Goal: Navigation & Orientation: Find specific page/section

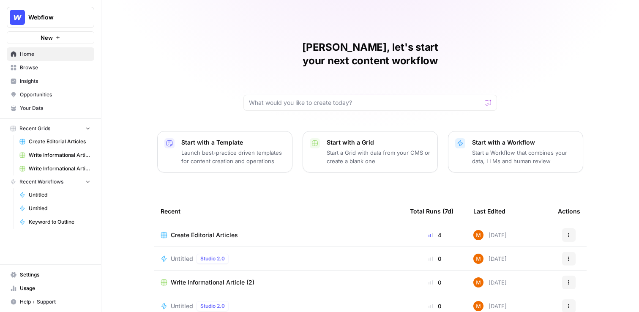
click at [64, 83] on span "Insights" at bounding box center [55, 81] width 71 height 8
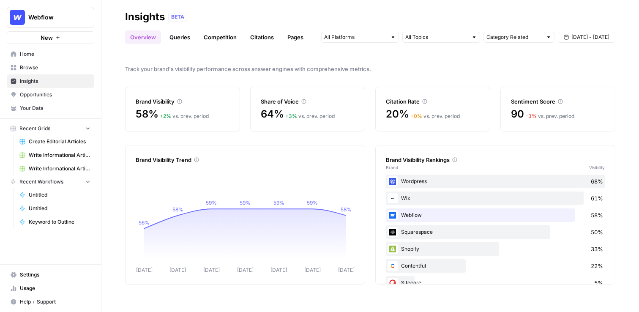
click at [57, 96] on span "Opportunities" at bounding box center [55, 95] width 71 height 8
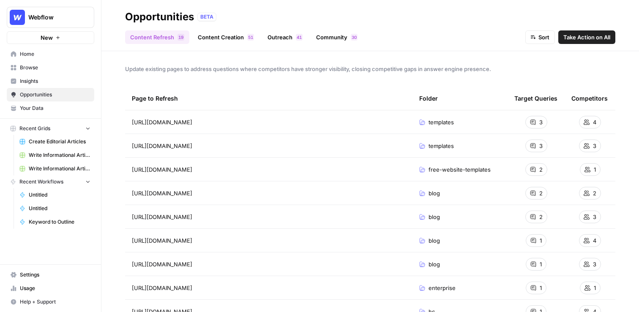
click at [239, 44] on header "Opportunities BETA Content Refresh 9 1 Content Creation 1 5 Outreach 1 4 Commun…" at bounding box center [370, 25] width 538 height 51
click at [249, 40] on span "5" at bounding box center [249, 37] width 3 height 7
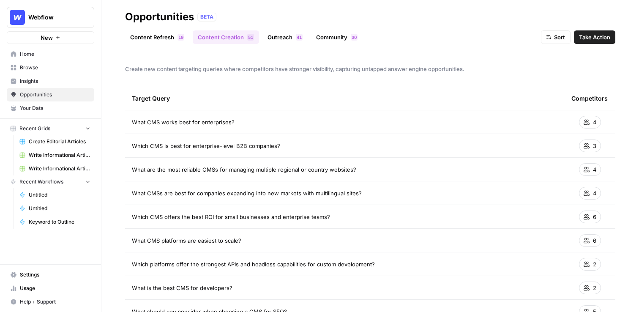
click at [285, 39] on link "Outreach 1 4" at bounding box center [284, 37] width 45 height 14
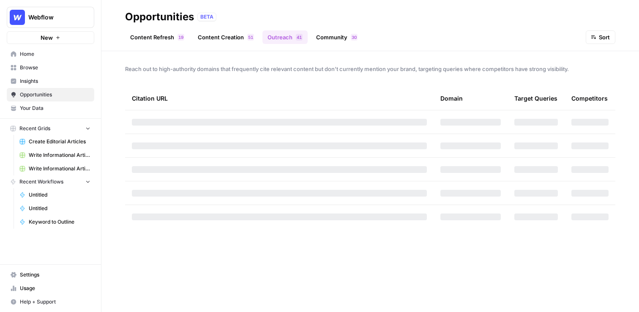
click at [352, 41] on link "Community 0 3" at bounding box center [337, 37] width 52 height 14
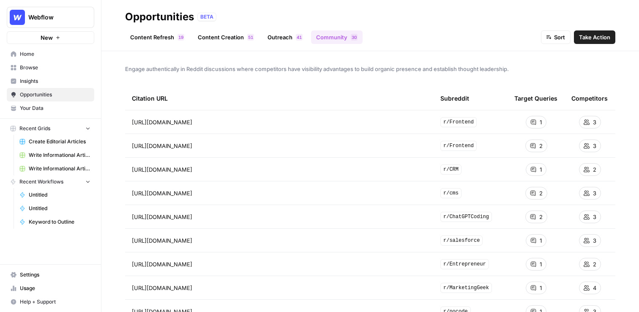
click at [284, 39] on link "Outreach 1 4" at bounding box center [284, 37] width 45 height 14
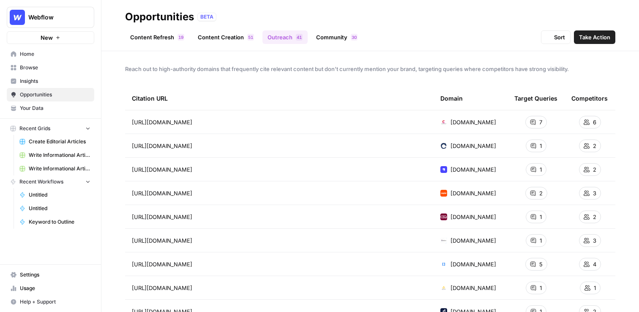
click at [231, 39] on link "Content Creation 1 5" at bounding box center [226, 37] width 66 height 14
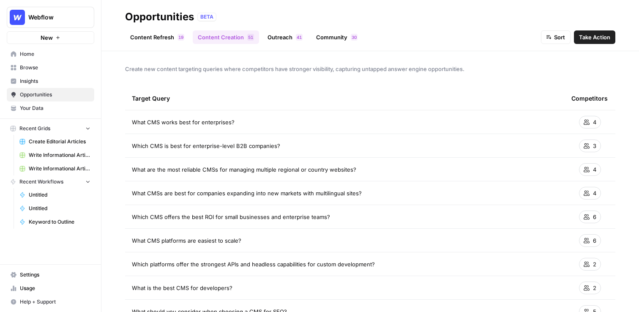
click at [152, 42] on link "Content Refresh 9 1" at bounding box center [157, 37] width 64 height 14
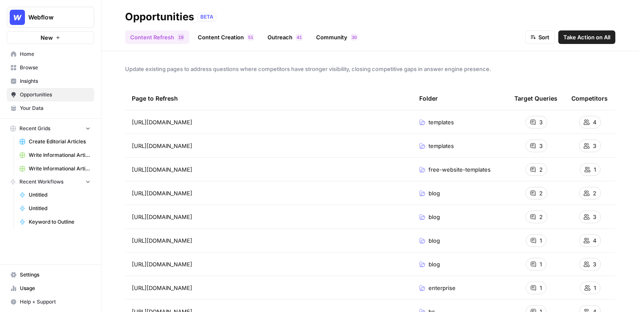
click at [69, 112] on span "Your Data" at bounding box center [55, 108] width 71 height 8
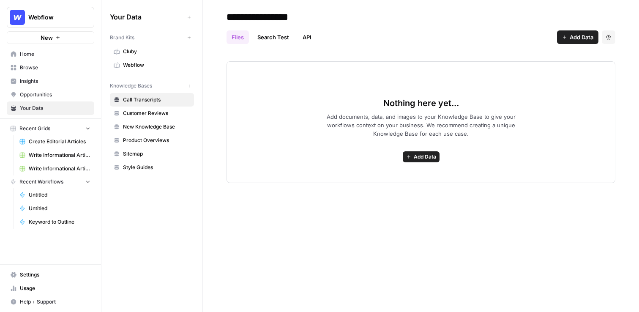
click at [161, 62] on span "Webflow" at bounding box center [156, 65] width 67 height 8
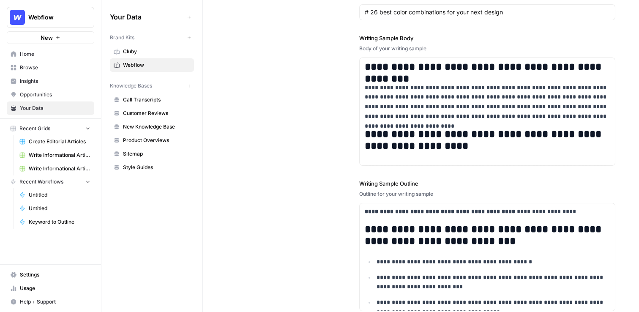
scroll to position [1124, 0]
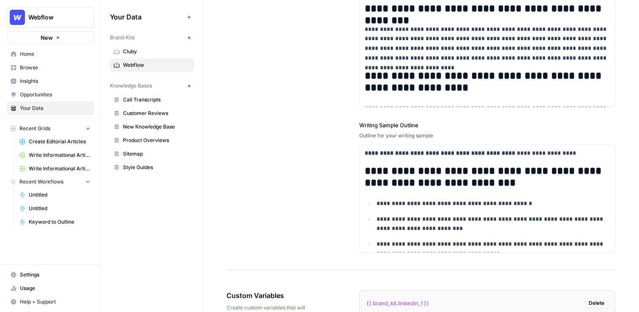
click at [52, 94] on span "Opportunities" at bounding box center [55, 95] width 71 height 8
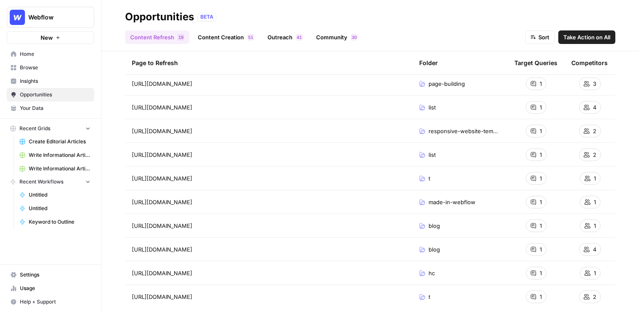
scroll to position [262, 0]
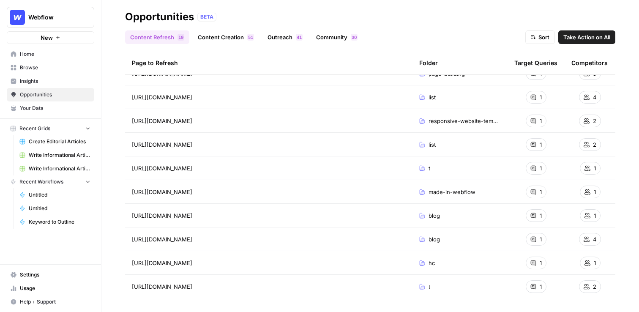
click at [165, 35] on link "Content Refresh 9 1" at bounding box center [157, 37] width 64 height 14
click at [244, 38] on link "Content Creation 1 5" at bounding box center [226, 37] width 66 height 14
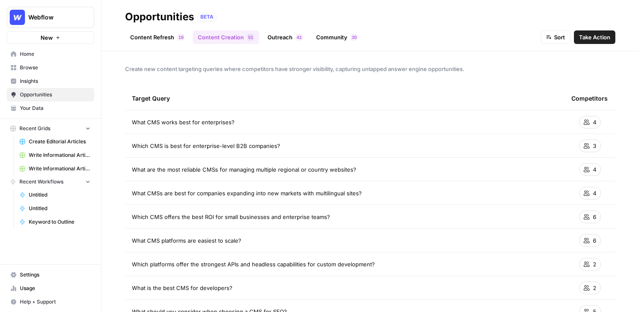
click at [55, 85] on link "Insights" at bounding box center [50, 81] width 87 height 14
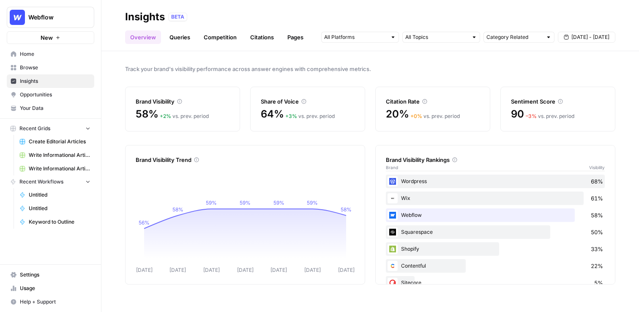
click at [182, 39] on link "Queries" at bounding box center [179, 37] width 31 height 14
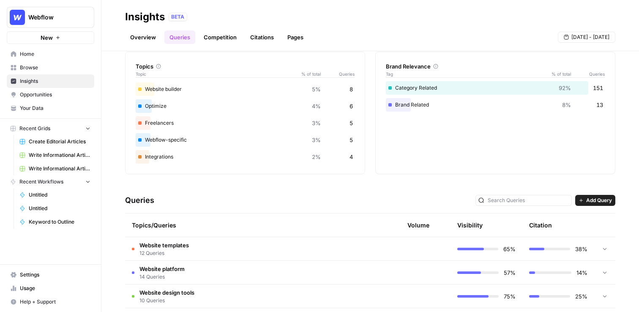
scroll to position [138, 0]
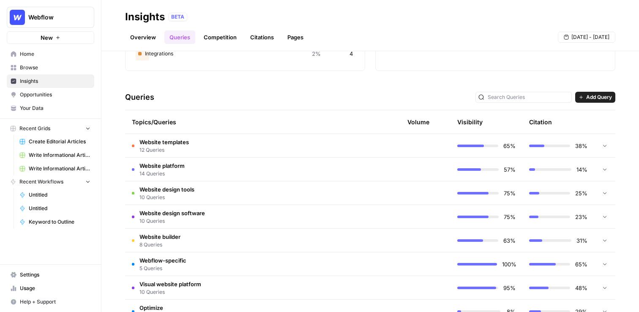
click at [281, 143] on td "Website templates 12 Queries" at bounding box center [220, 145] width 190 height 23
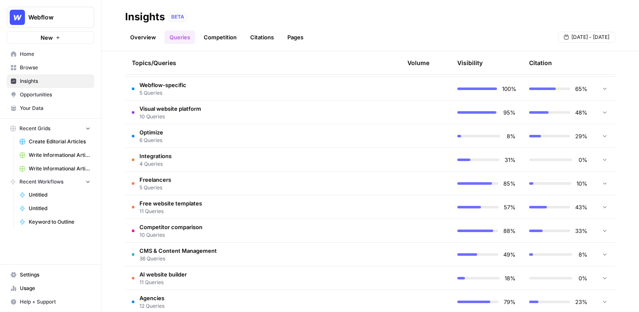
scroll to position [613, 0]
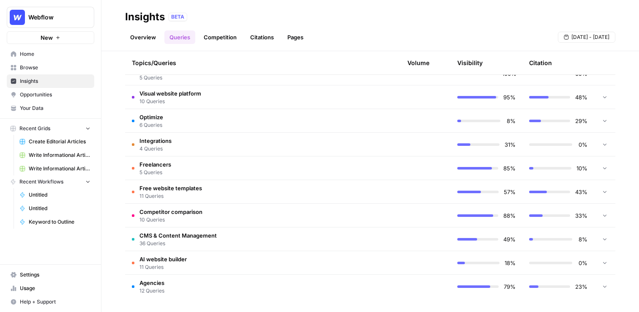
click at [279, 164] on td "Freelancers 5 Queries" at bounding box center [220, 167] width 190 height 23
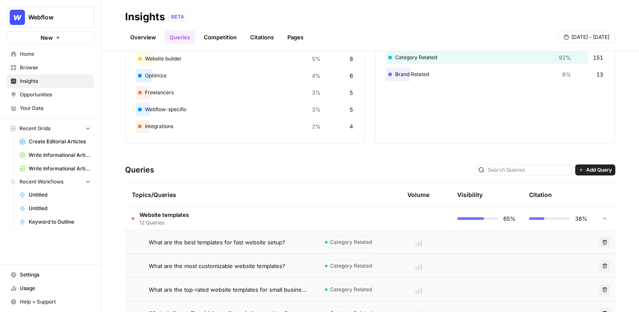
scroll to position [59, 0]
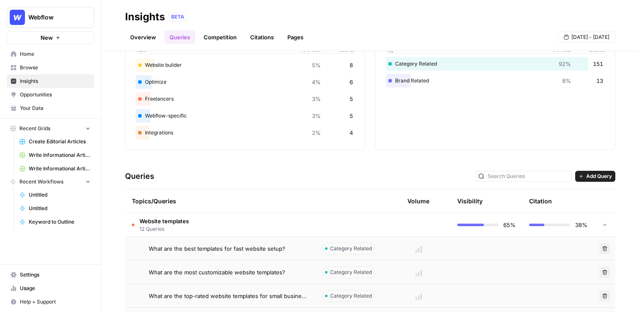
click at [218, 225] on td "Website templates 12 Queries" at bounding box center [220, 224] width 190 height 23
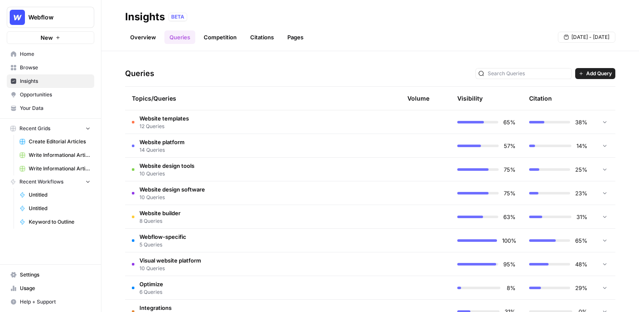
scroll to position [248, 0]
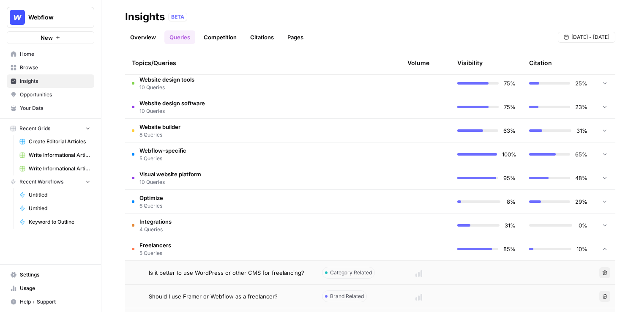
click at [288, 249] on td "Freelancers 5 Queries" at bounding box center [220, 248] width 190 height 23
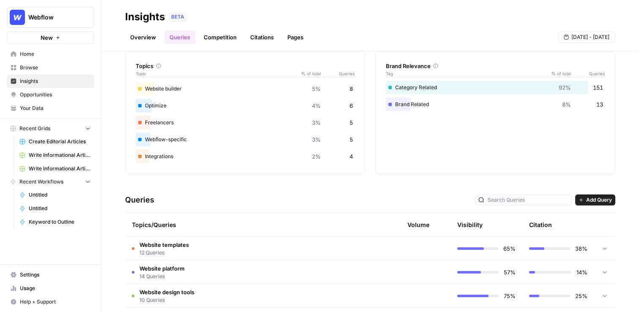
scroll to position [0, 0]
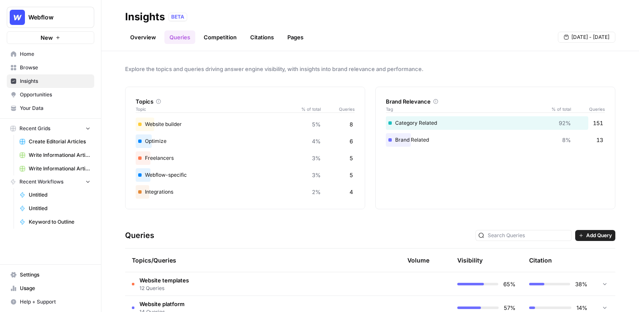
click at [145, 35] on link "Overview" at bounding box center [143, 37] width 36 height 14
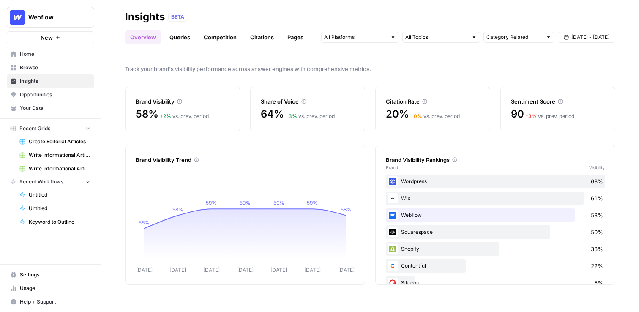
click at [63, 153] on span "Write Informational Article (2)" at bounding box center [60, 155] width 62 height 8
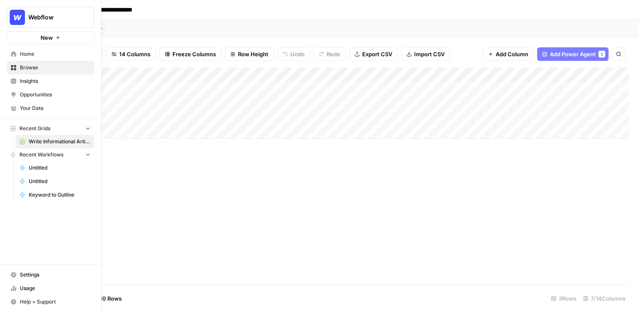
click at [21, 55] on span "Home" at bounding box center [55, 54] width 71 height 8
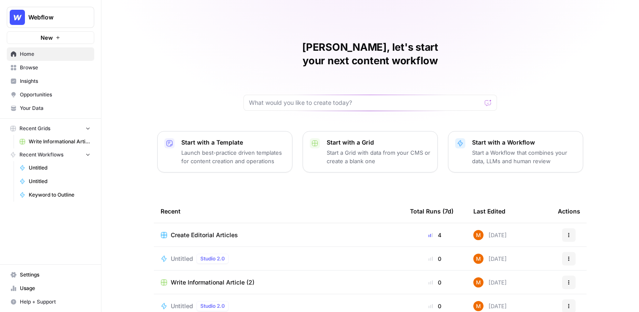
click at [66, 139] on span "Write Informational Article (2)" at bounding box center [60, 142] width 62 height 8
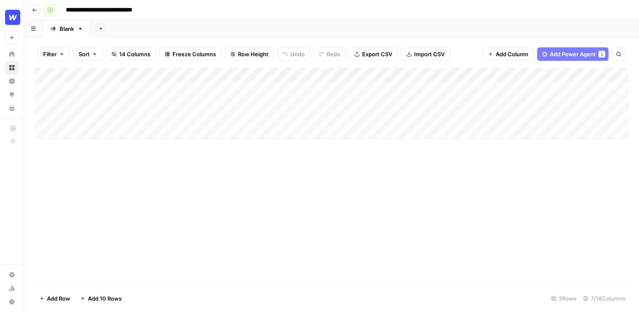
click at [41, 11] on header "**********" at bounding box center [331, 10] width 615 height 20
click at [38, 11] on button "Go back" at bounding box center [34, 10] width 11 height 11
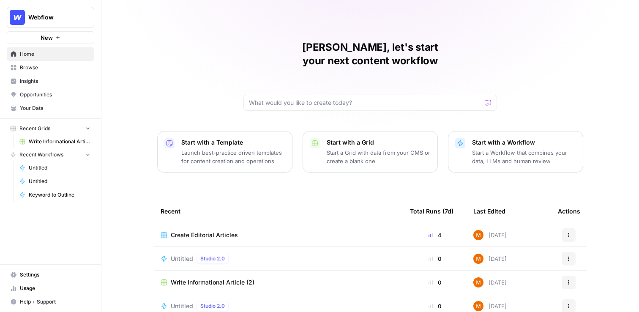
click at [88, 129] on icon "button" at bounding box center [88, 128] width 6 height 6
click at [88, 129] on icon "button" at bounding box center [88, 129] width 6 height 6
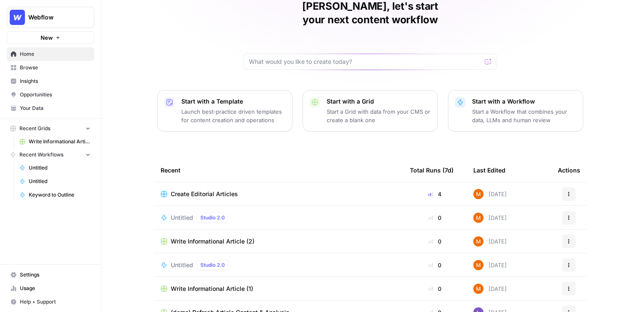
scroll to position [77, 0]
